Goal: Task Accomplishment & Management: Use online tool/utility

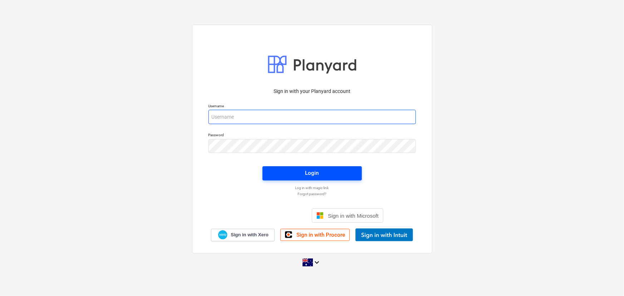
type input "[EMAIL_ADDRESS][DOMAIN_NAME]"
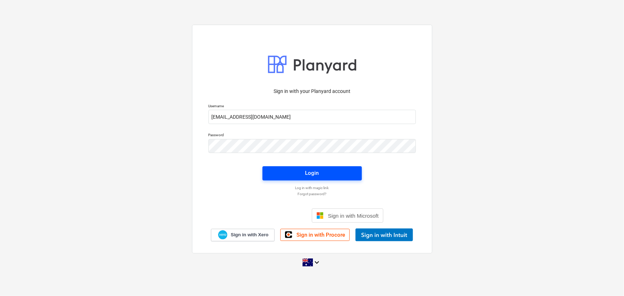
click at [317, 169] on div "Login" at bounding box center [312, 172] width 14 height 9
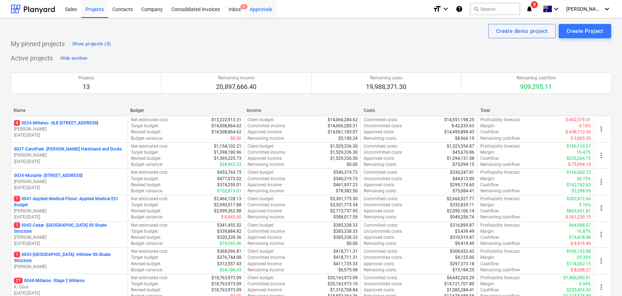
click at [254, 8] on div "Approvals" at bounding box center [260, 9] width 31 height 18
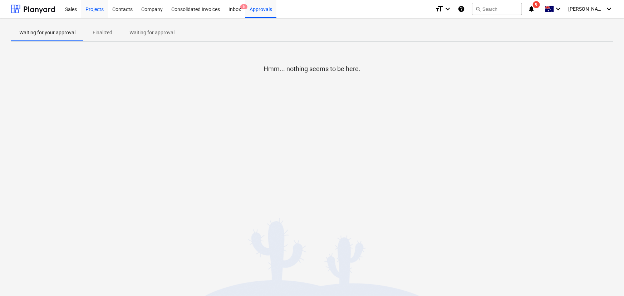
click at [96, 8] on div "Projects" at bounding box center [94, 9] width 27 height 18
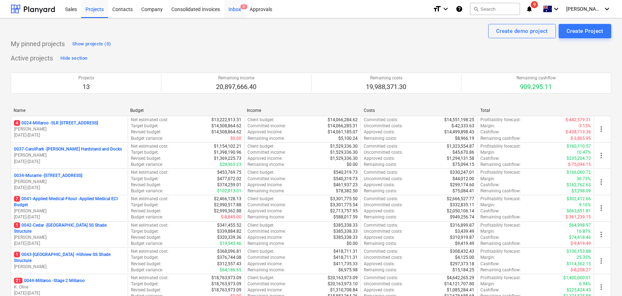
click at [239, 9] on div "Inbox 6" at bounding box center [234, 9] width 21 height 18
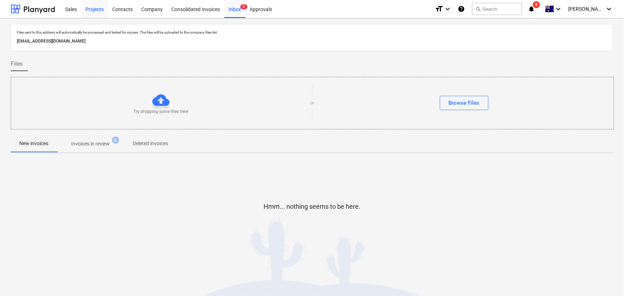
click at [97, 8] on div "Projects" at bounding box center [94, 9] width 27 height 18
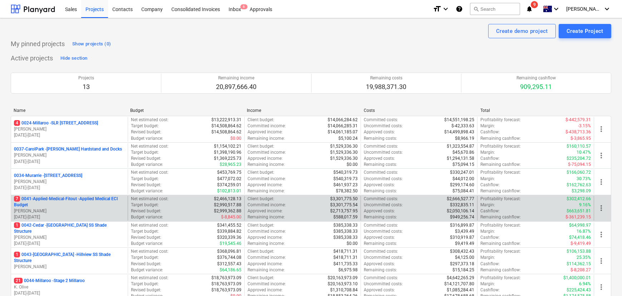
click at [51, 200] on p "7 0041-Applied-Medical-Fitout - Applied Medical ECI Budget" at bounding box center [69, 202] width 111 height 12
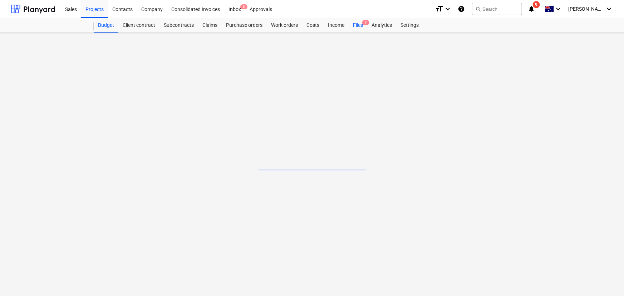
click at [355, 25] on div "Files 7" at bounding box center [357, 25] width 19 height 14
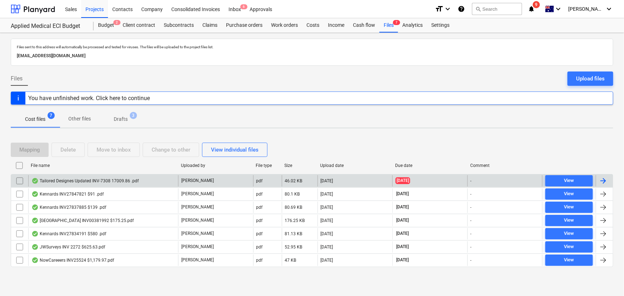
click at [25, 179] on div at bounding box center [19, 180] width 17 height 11
click at [81, 178] on div "Tailored Designes Updated INV-7308 17009.86 .pdf" at bounding box center [84, 181] width 107 height 6
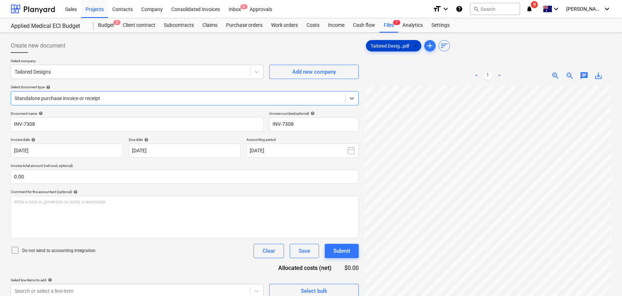
click at [416, 45] on span "clear" at bounding box center [415, 45] width 9 height 9
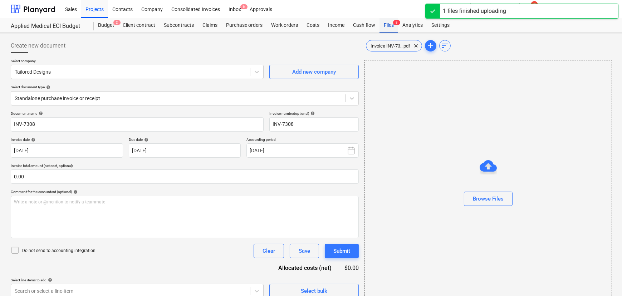
click at [389, 25] on div "Files 8" at bounding box center [388, 25] width 19 height 14
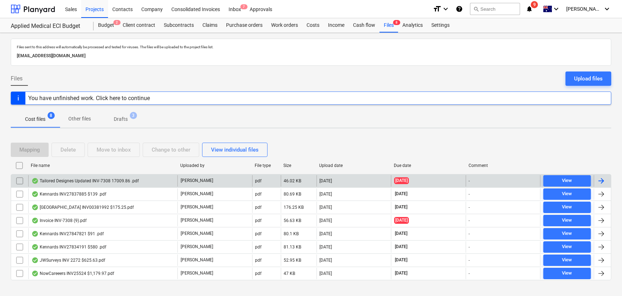
click at [81, 182] on div "Tailored Designes Updated INV-7308 17009.86 .pdf" at bounding box center [84, 181] width 107 height 6
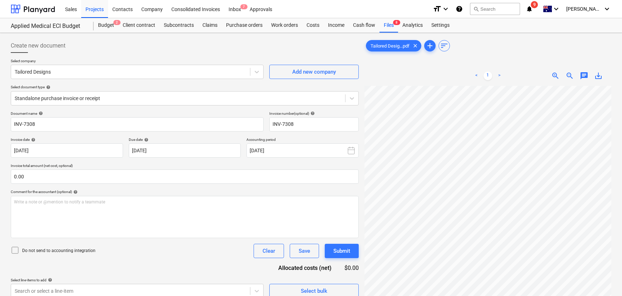
scroll to position [68, 23]
click at [390, 25] on div "Files 8" at bounding box center [388, 25] width 19 height 14
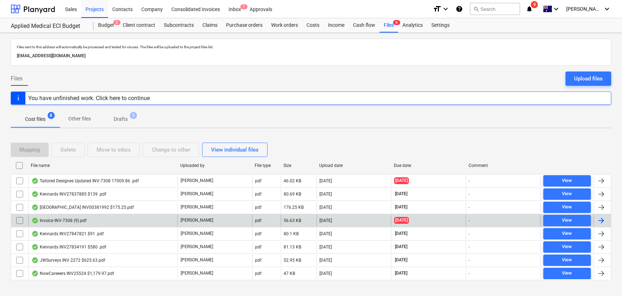
click at [17, 181] on input "checkbox" at bounding box center [19, 180] width 11 height 11
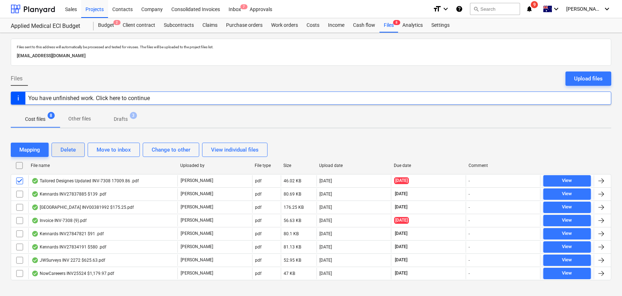
click at [61, 149] on div "Delete" at bounding box center [67, 149] width 15 height 9
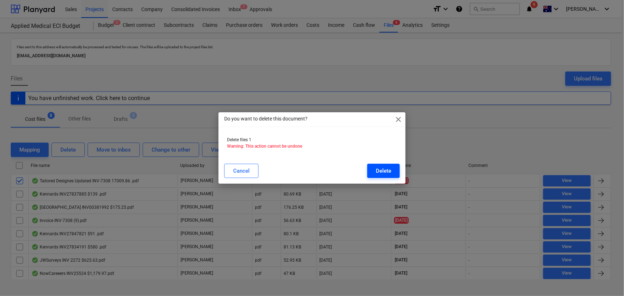
click at [386, 171] on div "Delete" at bounding box center [383, 170] width 15 height 9
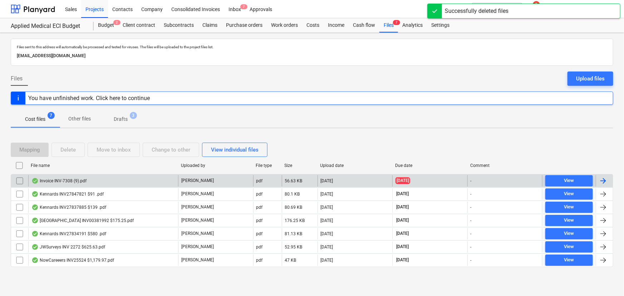
click at [68, 178] on div "Invoice INV-7308 (9).pdf" at bounding box center [58, 181] width 55 height 6
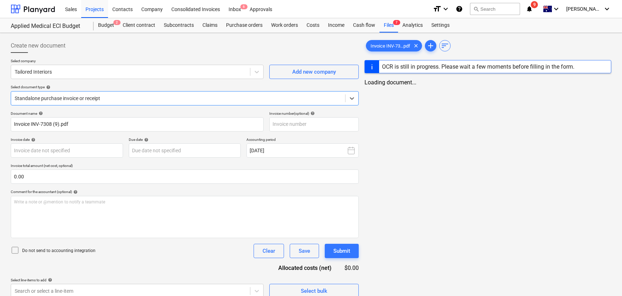
type input "INV-7308"
type input "[DATE]"
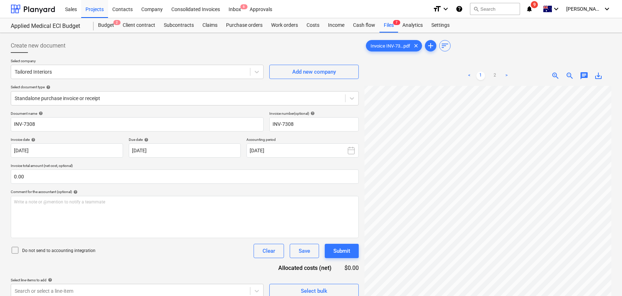
scroll to position [98, 23]
click at [254, 76] on div at bounding box center [256, 71] width 13 height 13
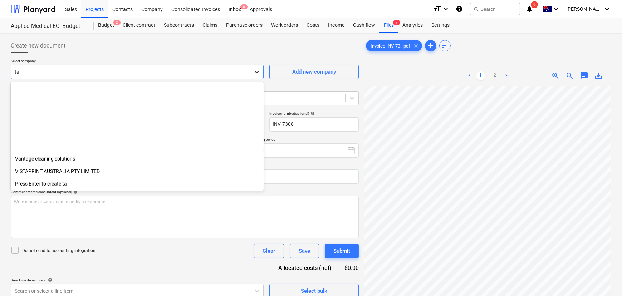
scroll to position [994, 0]
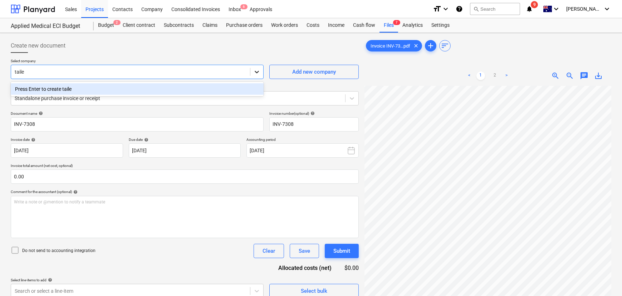
type input "tail"
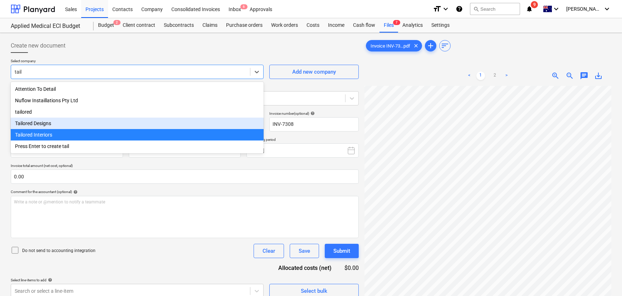
click at [77, 125] on div "Tailored Designs" at bounding box center [137, 123] width 253 height 11
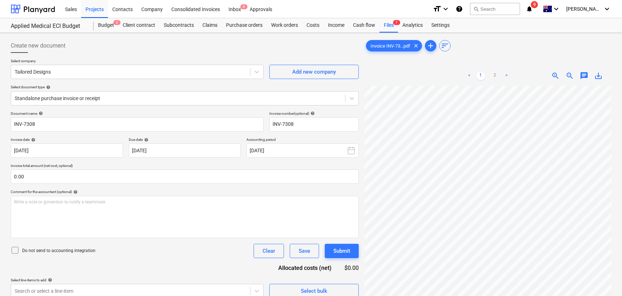
click at [191, 58] on div at bounding box center [185, 56] width 348 height 6
click at [304, 253] on div "Save" at bounding box center [303, 250] width 11 height 9
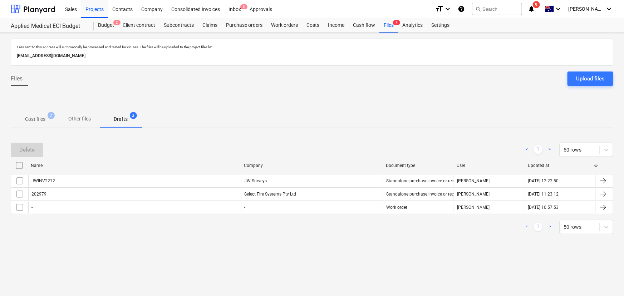
click at [385, 25] on div "Files 7" at bounding box center [388, 25] width 19 height 14
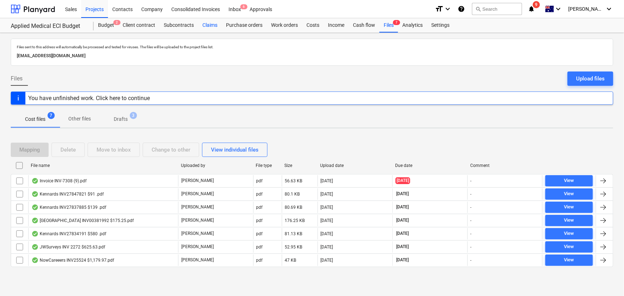
click at [216, 26] on div "Claims" at bounding box center [210, 25] width 24 height 14
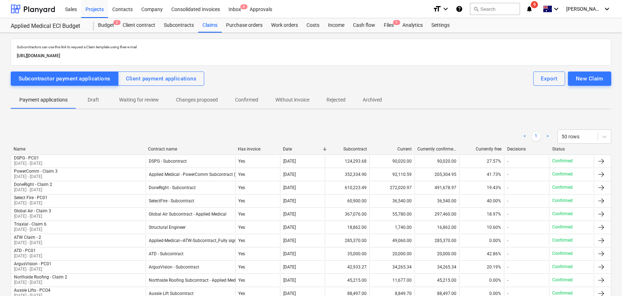
click at [95, 105] on span "Draft" at bounding box center [93, 100] width 34 height 12
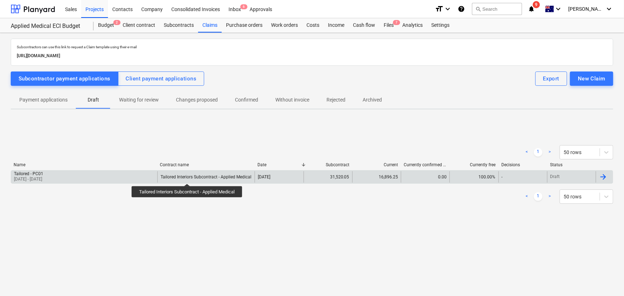
click at [189, 177] on div "Tailored Interiors Subcontract - Applied Medical" at bounding box center [205, 176] width 91 height 5
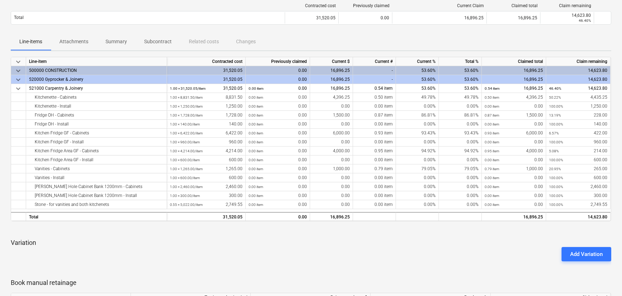
scroll to position [32, 0]
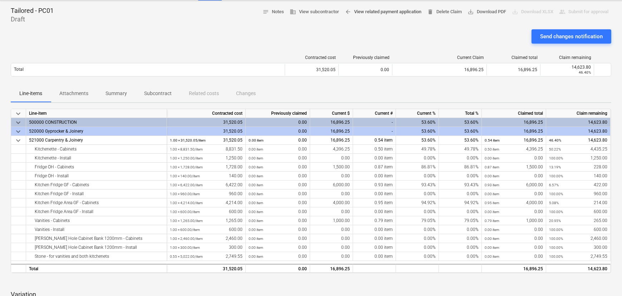
click at [384, 15] on span "arrow_back View related payment application" at bounding box center [383, 12] width 76 height 8
